Goal: Navigation & Orientation: Find specific page/section

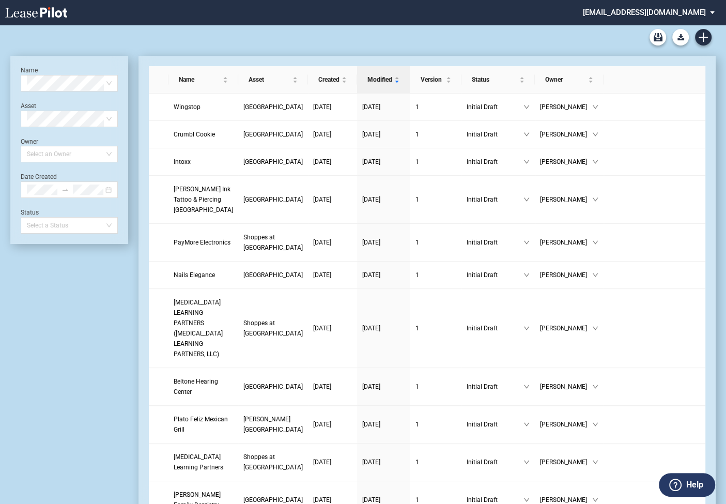
click at [633, 14] on md-select "rivercrest@leasepilot.co Super Admin Area Admin Area Settings Sign Out" at bounding box center [653, 11] width 142 height 23
click at [638, 12] on md-select "[EMAIL_ADDRESS][DOMAIN_NAME] Super Admin Area Admin Area Settings Sign Out" at bounding box center [653, 11] width 142 height 23
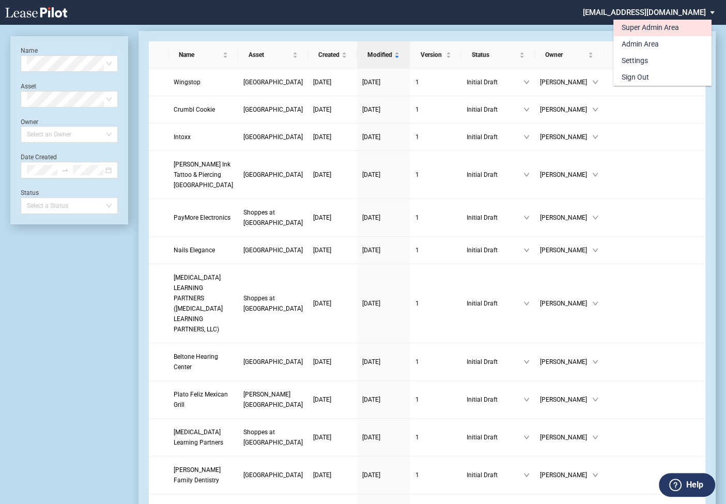
click at [636, 29] on div "Super Admin Area" at bounding box center [649, 28] width 57 height 10
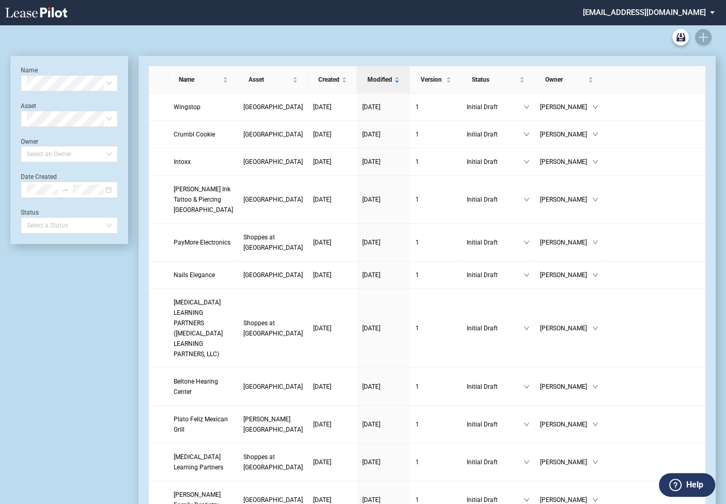
scroll to position [25, 0]
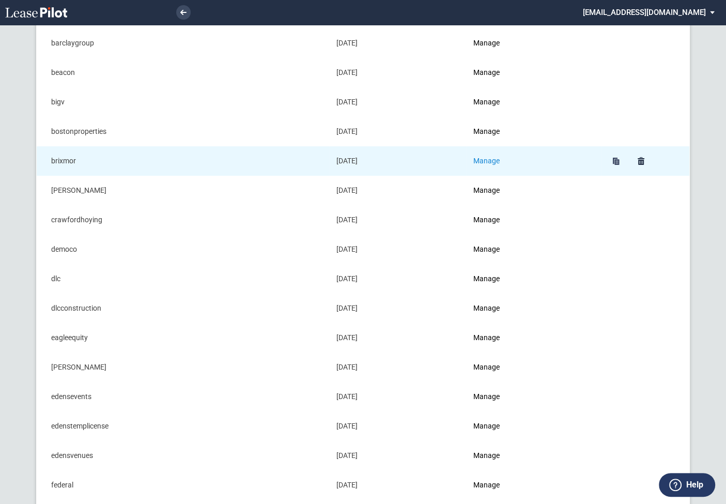
scroll to position [92, 0]
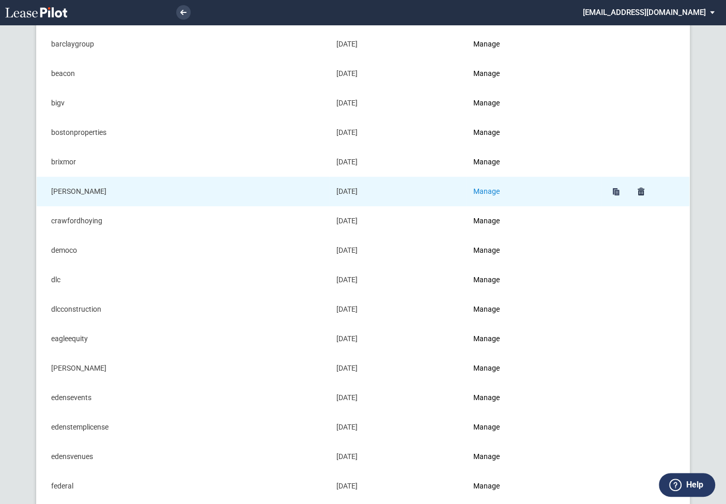
click at [488, 187] on link "Manage" at bounding box center [486, 191] width 26 height 8
